Goal: Task Accomplishment & Management: Use online tool/utility

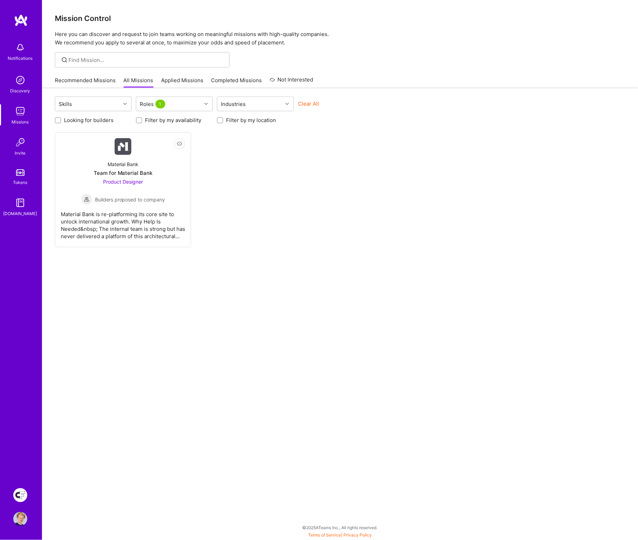
click at [22, 22] on img at bounding box center [21, 20] width 14 height 13
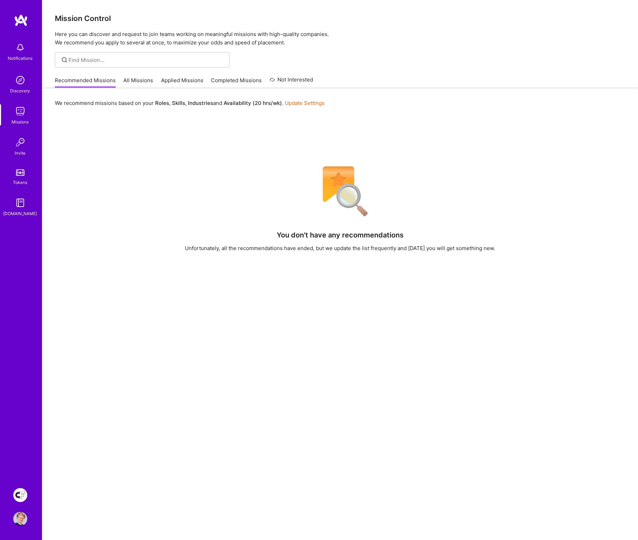
click at [23, 498] on img at bounding box center [20, 495] width 14 height 14
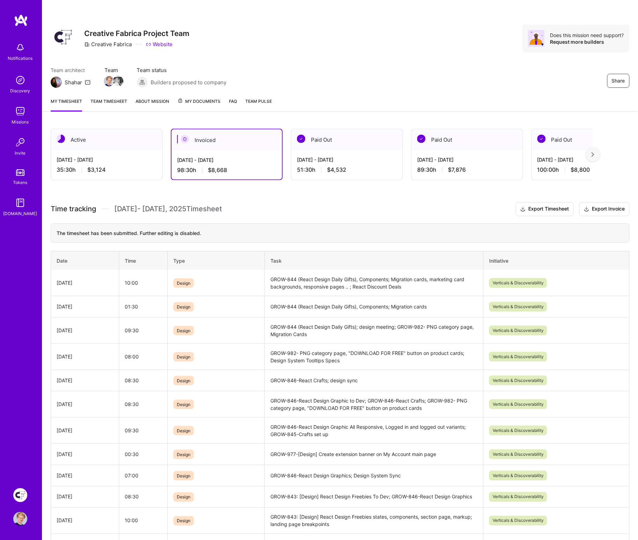
click at [122, 138] on div "Active" at bounding box center [106, 139] width 111 height 21
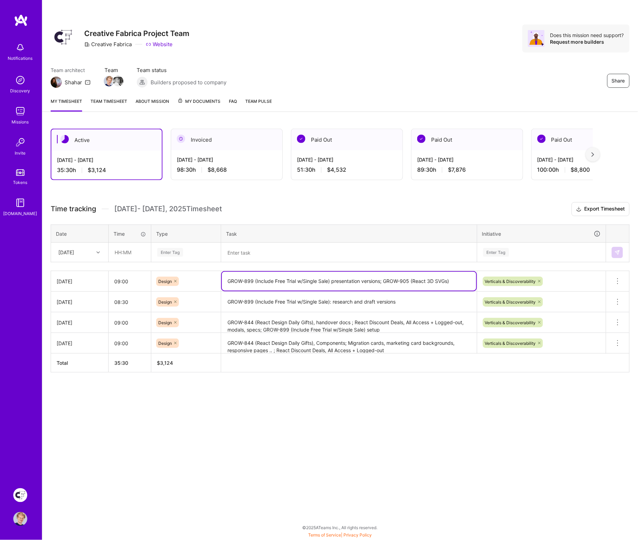
drag, startPoint x: 386, startPoint y: 280, endPoint x: 471, endPoint y: 277, distance: 84.6
click at [471, 277] on textarea "GROW-899 (Include Free Trial w/Single Sale) presentation versions; GROW-905 (Re…" at bounding box center [349, 281] width 254 height 19
click at [245, 251] on textarea at bounding box center [349, 252] width 254 height 18
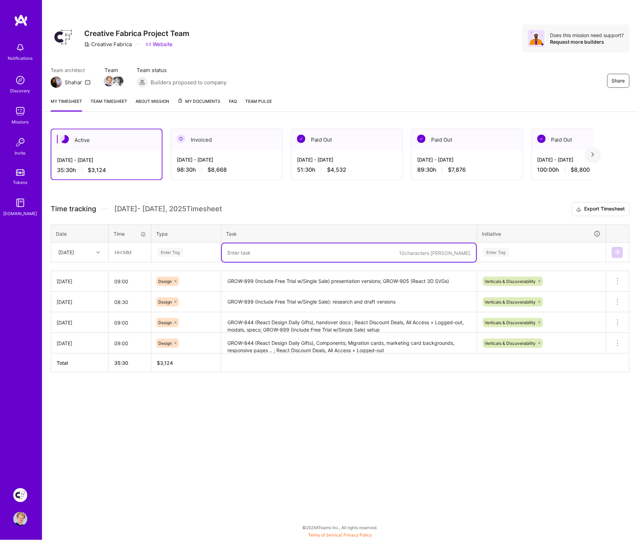
paste textarea "GROW-905 (React 3D SVGs)"
type textarea "GROW-905 (React 3D SVGs) migration (Landing page; L2 page; L3 page)"
click at [127, 254] on input "text" at bounding box center [130, 252] width 42 height 19
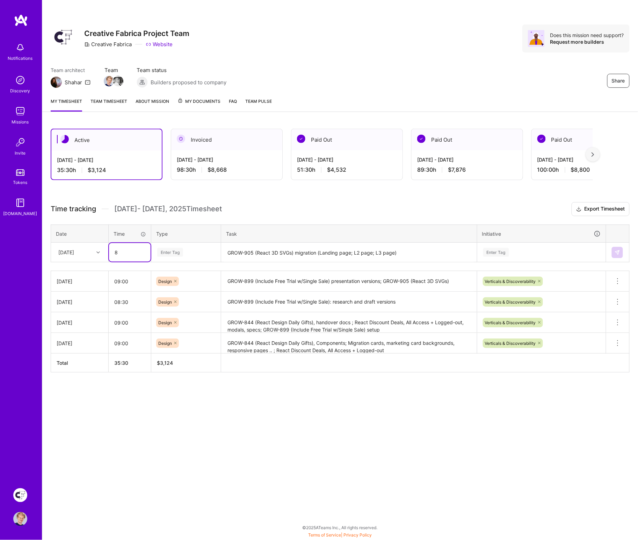
type input "08:00"
click at [166, 250] on div "Enter Tag" at bounding box center [170, 252] width 26 height 11
click at [166, 289] on span "Design" at bounding box center [165, 291] width 21 height 9
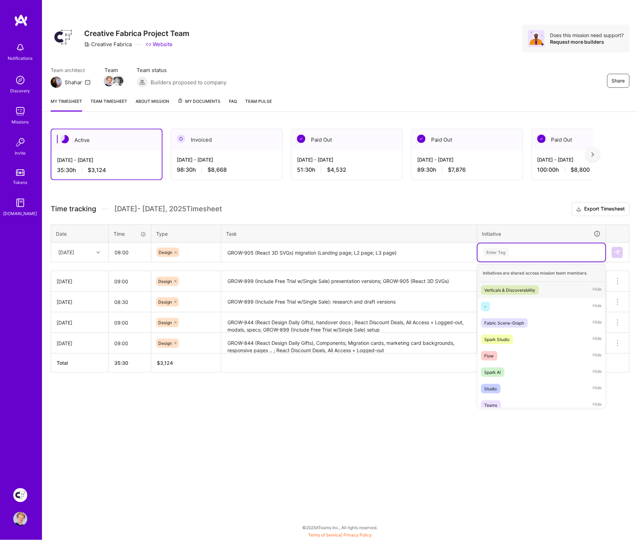
click at [497, 252] on div "Enter Tag" at bounding box center [496, 252] width 26 height 11
click at [494, 285] on span "Verticals & Discoverability" at bounding box center [510, 289] width 58 height 9
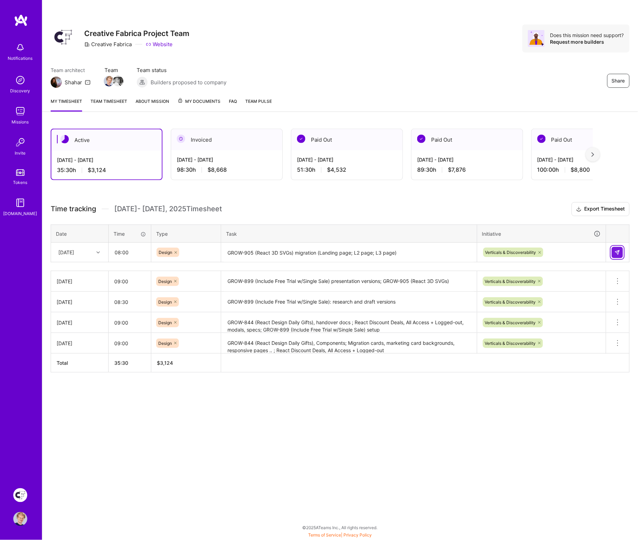
click at [614, 255] on button at bounding box center [617, 252] width 11 height 11
